Goal: Task Accomplishment & Management: Manage account settings

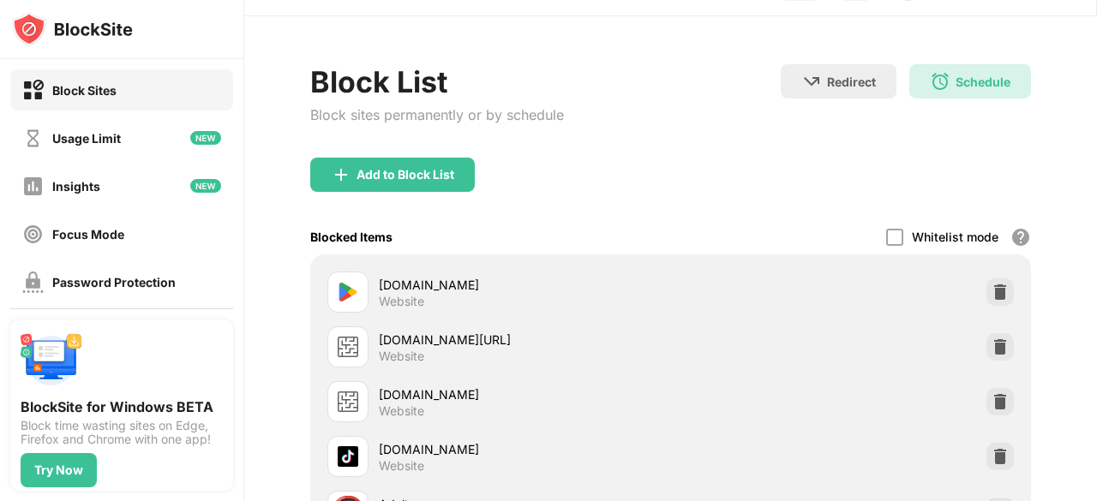
scroll to position [44, 0]
click at [418, 190] on div "Add to Block List" at bounding box center [670, 188] width 721 height 62
click at [456, 163] on div "Add to Block List" at bounding box center [392, 174] width 165 height 34
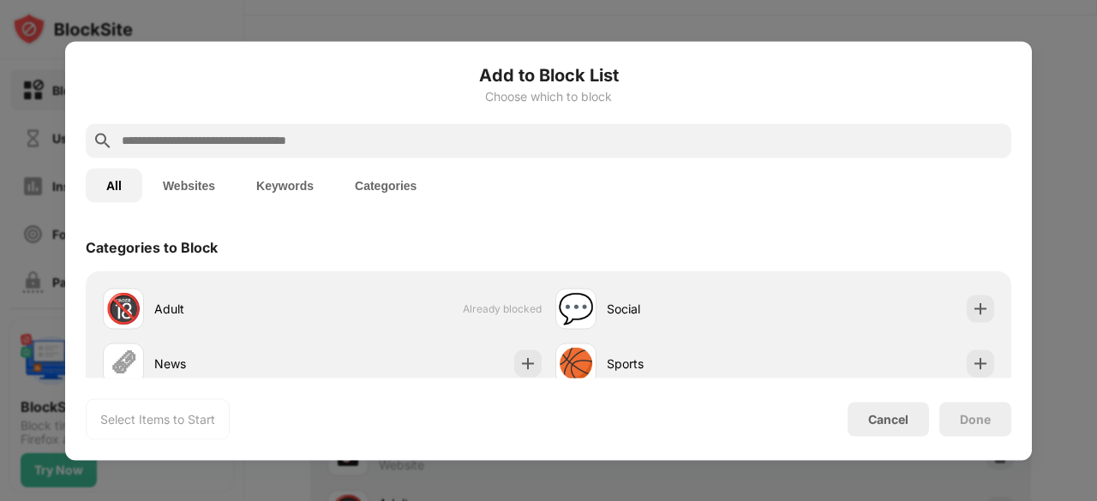
click at [394, 172] on button "Categories" at bounding box center [385, 185] width 103 height 34
click at [415, 146] on input "text" at bounding box center [562, 140] width 885 height 21
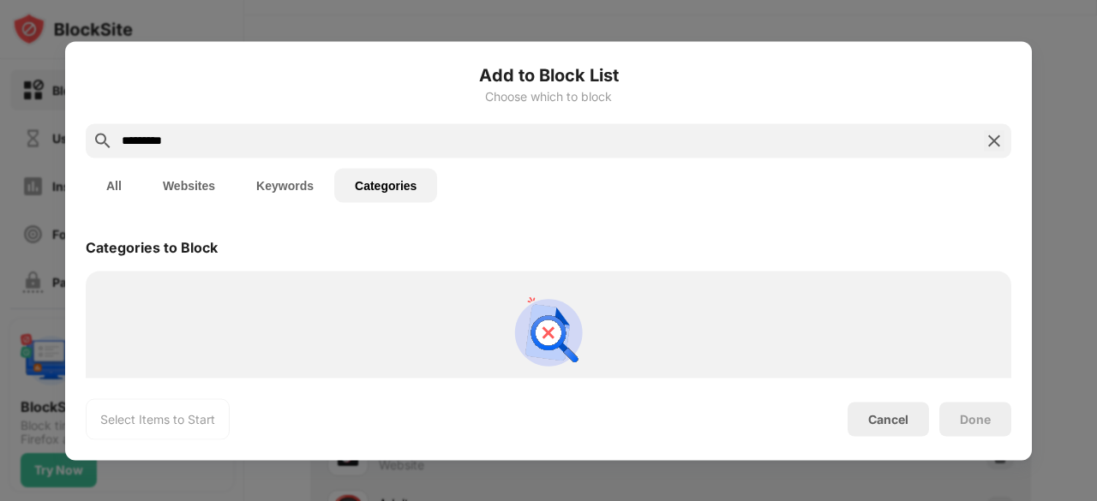
scroll to position [87, 0]
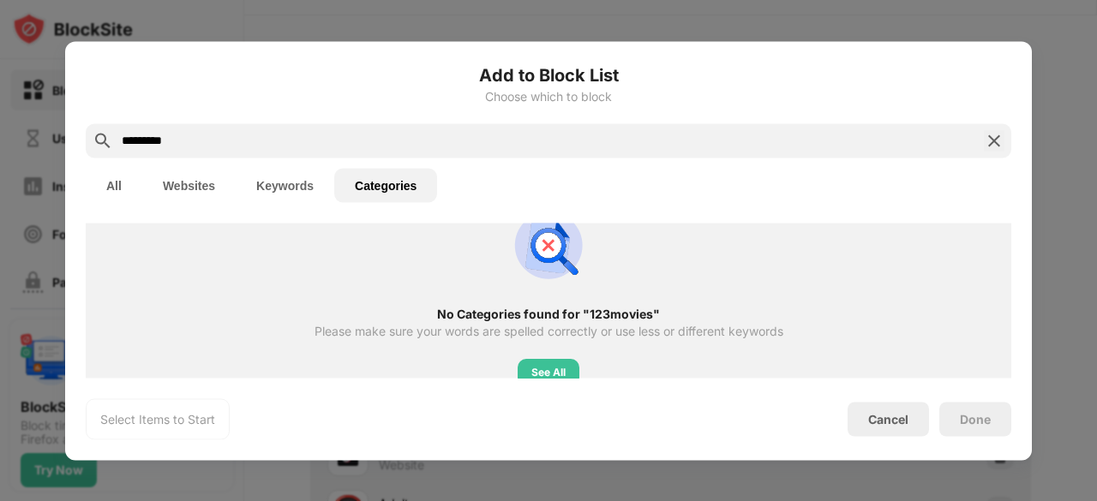
type input "*********"
click at [309, 171] on button "Keywords" at bounding box center [285, 185] width 99 height 34
click at [297, 179] on button "Keywords" at bounding box center [285, 185] width 99 height 34
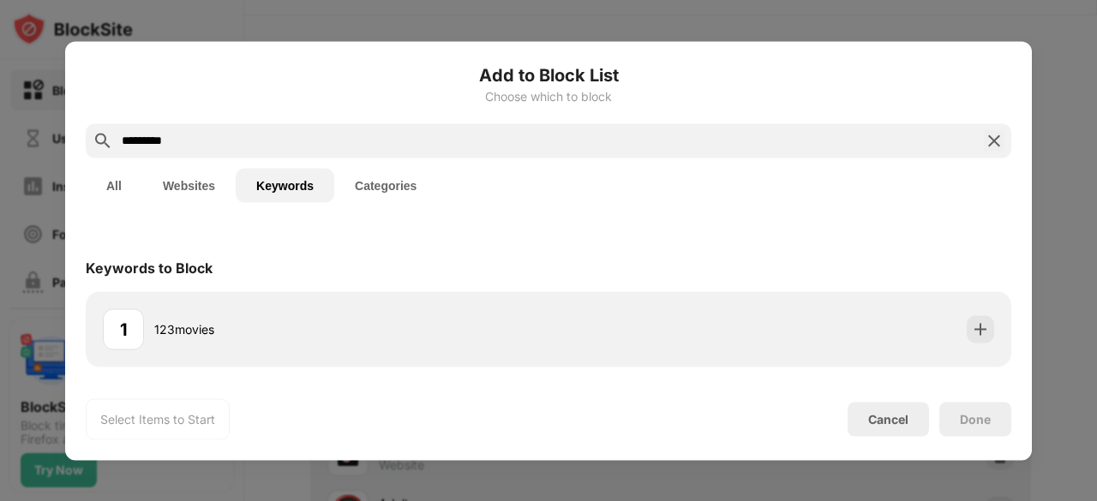
scroll to position [0, 0]
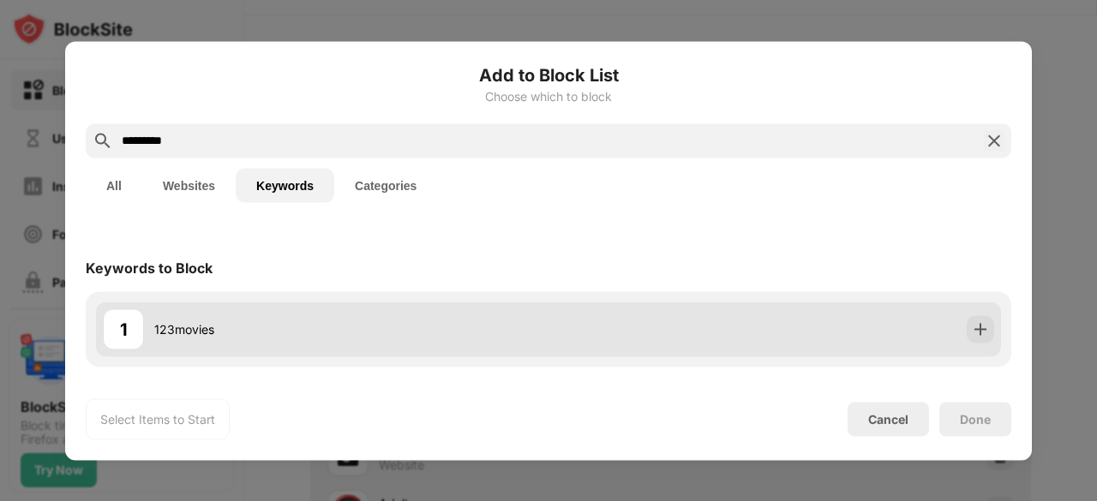
click at [518, 353] on div "1 123movies" at bounding box center [548, 329] width 905 height 55
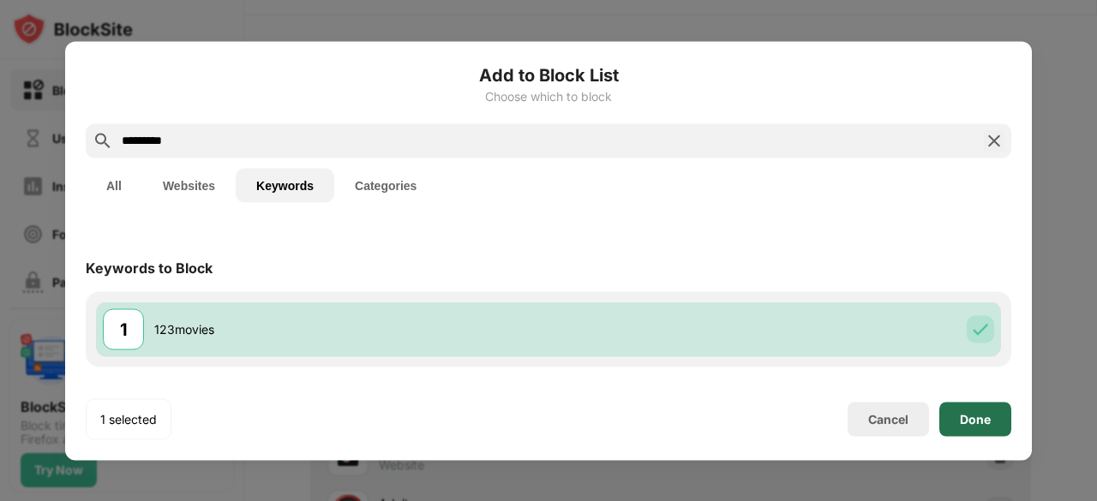
click at [967, 419] on div "Done" at bounding box center [975, 419] width 31 height 14
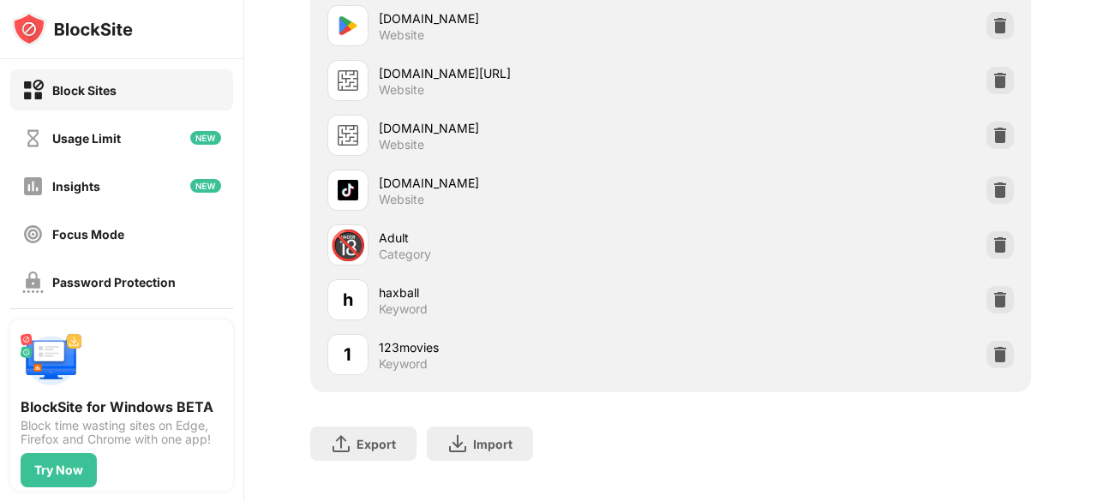
scroll to position [346, 0]
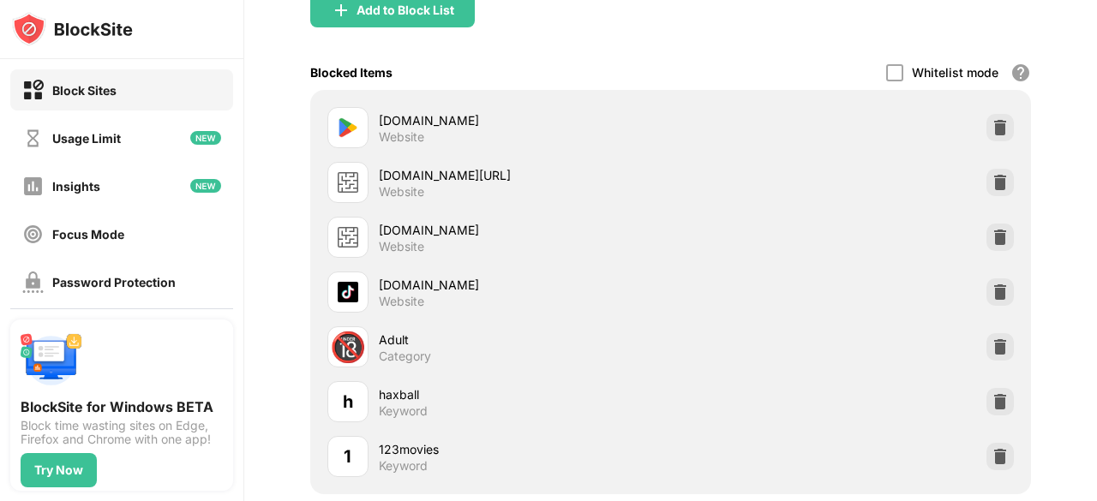
click at [437, 16] on div at bounding box center [548, 250] width 1097 height 501
click at [441, 20] on div at bounding box center [548, 250] width 1097 height 501
click at [442, 8] on div at bounding box center [548, 250] width 1097 height 501
click at [423, 18] on div at bounding box center [548, 250] width 1097 height 501
click at [411, 9] on div at bounding box center [548, 250] width 1097 height 501
